Goal: Transaction & Acquisition: Obtain resource

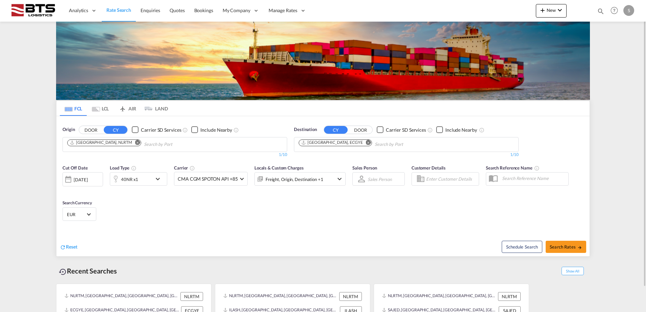
click at [135, 142] on md-icon "Remove" at bounding box center [137, 142] width 5 height 5
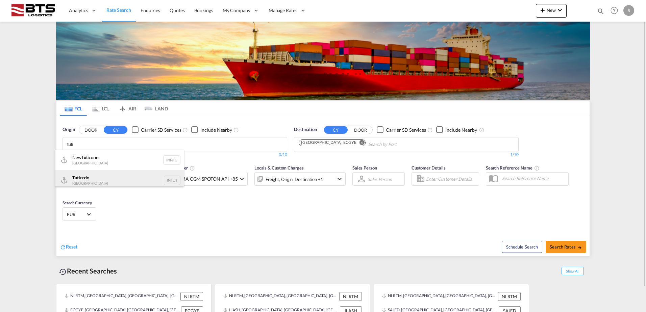
type input "tuti"
click at [85, 173] on div "Tuti corin India INTUT" at bounding box center [119, 180] width 128 height 20
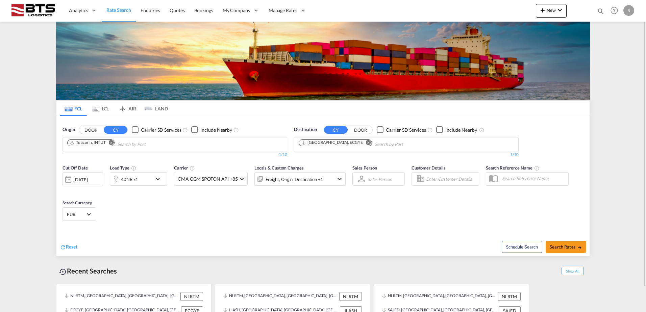
click at [366, 143] on md-icon "Remove" at bounding box center [368, 142] width 5 height 5
click at [346, 143] on body "Analytics Reports Dashboard Rate Search Enquiries Quotes Bookings" at bounding box center [323, 156] width 646 height 312
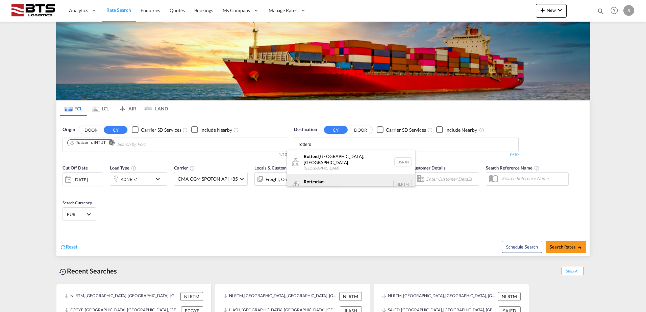
type input "rotterd"
click at [334, 176] on div "Rotterd am [GEOGRAPHIC_DATA] NLRTM" at bounding box center [351, 184] width 128 height 20
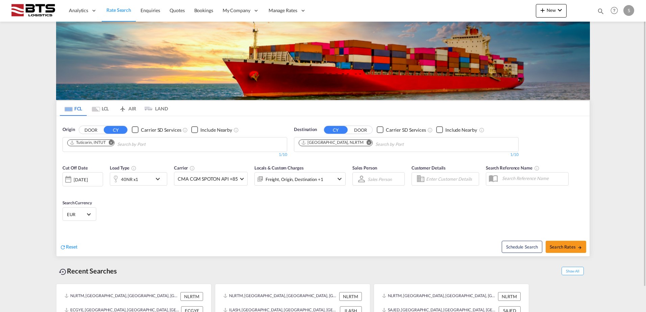
click at [156, 180] on md-icon "icon-chevron-down" at bounding box center [159, 179] width 11 height 8
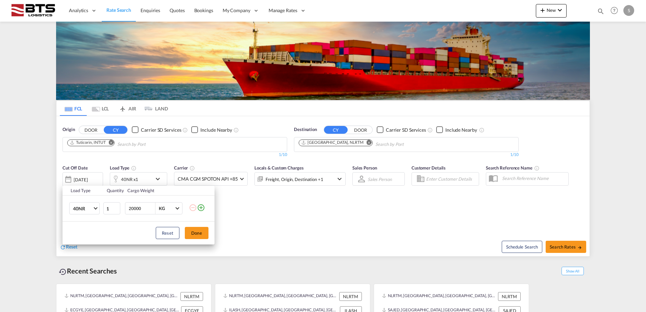
click at [100, 206] on td "40NR 20GP 40GP 40HC 45HC 20RE 40RE 40HR 20OT 40OT 20FR 40FR 40NR 20NR 45S 20TK …" at bounding box center [82, 209] width 40 height 26
click at [96, 207] on span "Choose: \a40NR" at bounding box center [96, 208] width 4 height 4
click at [85, 175] on md-option "20GP" at bounding box center [91, 173] width 46 height 16
click at [192, 235] on button "Done" at bounding box center [197, 233] width 24 height 12
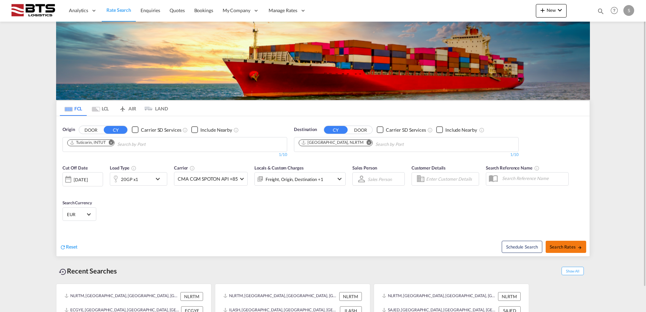
click at [558, 246] on span "Search Rates" at bounding box center [565, 246] width 32 height 5
type input "INTUT to NLRTM / [DATE]"
